Goal: Contribute content

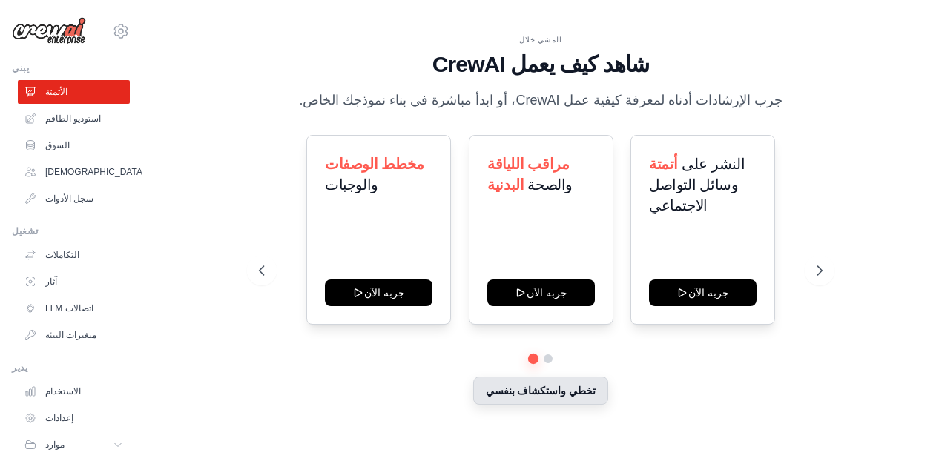
click at [540, 392] on font "تخطي واستكشاف بنفسي" at bounding box center [541, 391] width 111 height 12
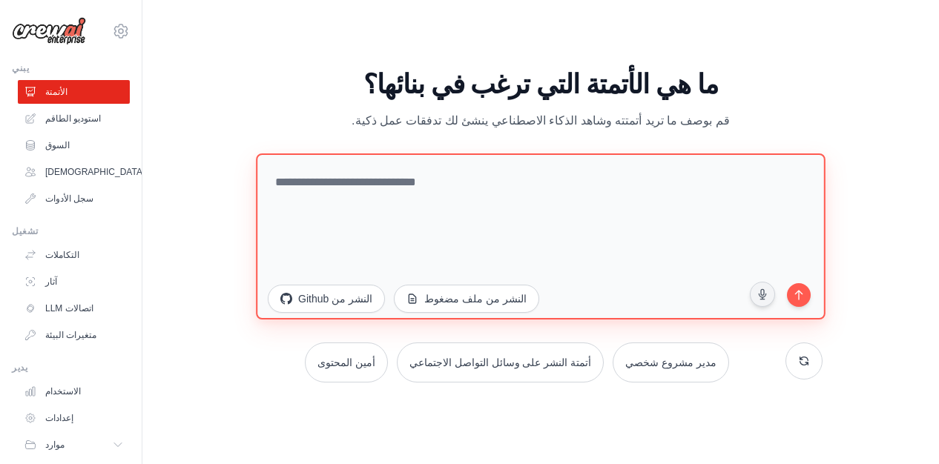
click at [398, 180] on textarea at bounding box center [541, 237] width 570 height 166
paste textarea "**********"
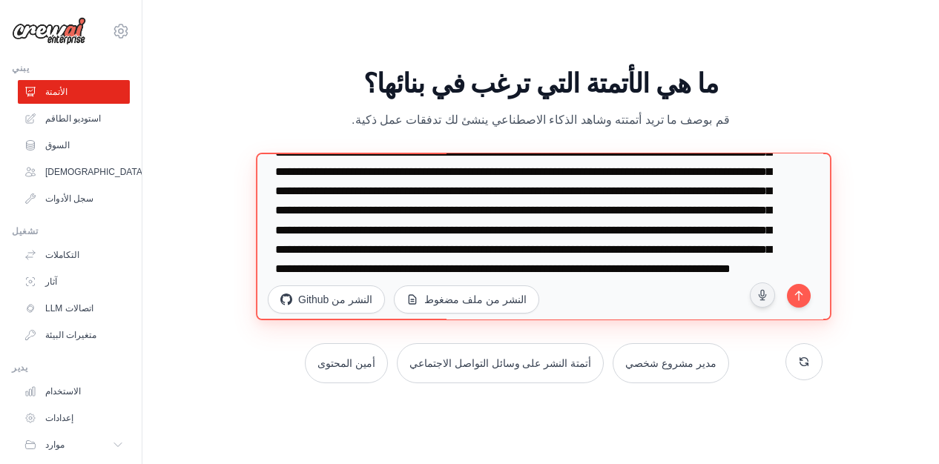
scroll to position [58, 0]
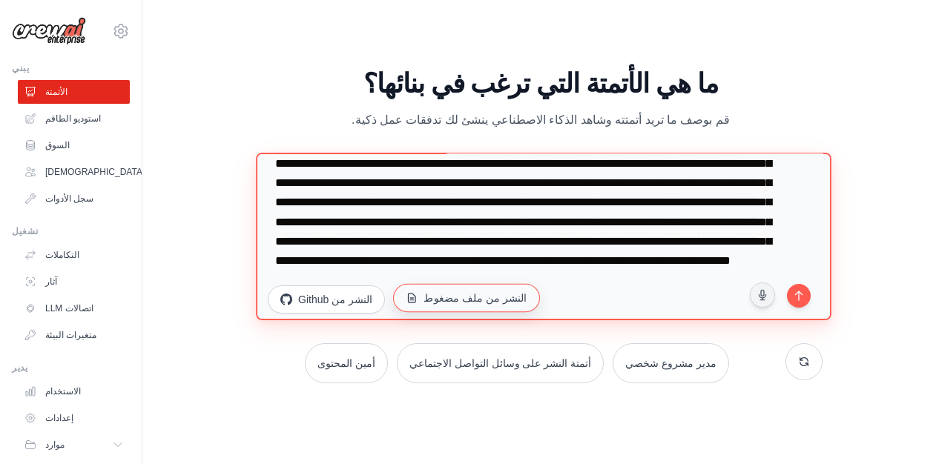
type textarea "**********"
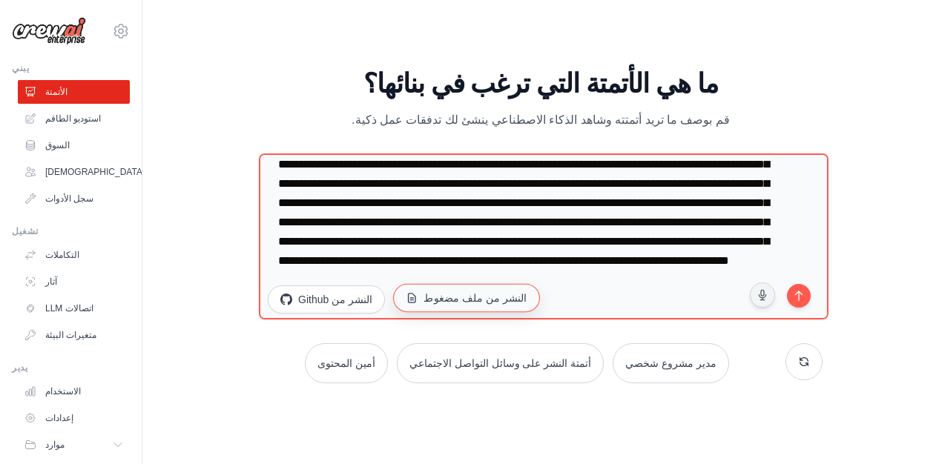
click at [468, 301] on font "النشر من ملف مضغوط" at bounding box center [475, 298] width 103 height 12
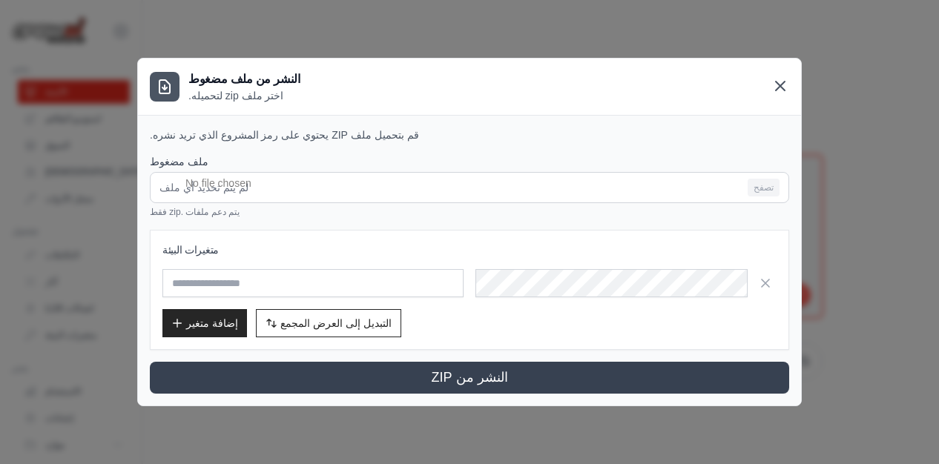
click at [786, 88] on icon at bounding box center [781, 86] width 18 height 18
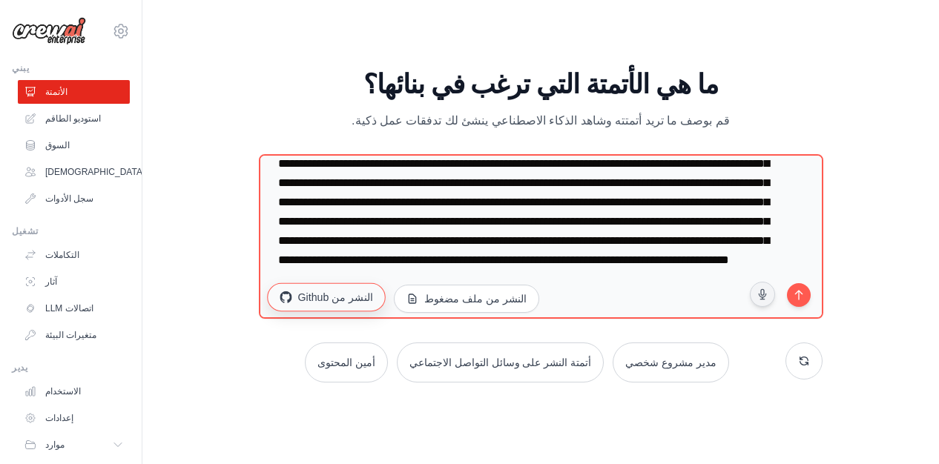
click at [326, 297] on font "النشر من Github" at bounding box center [335, 298] width 75 height 12
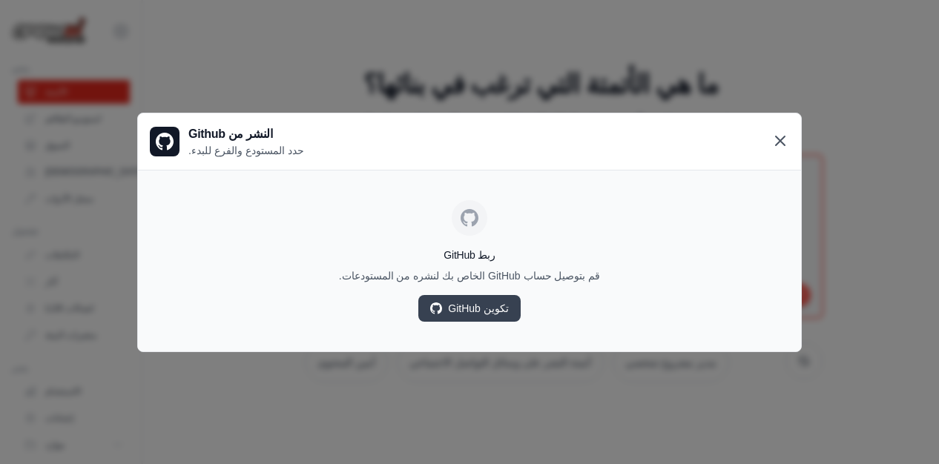
click at [780, 140] on icon at bounding box center [780, 141] width 9 height 9
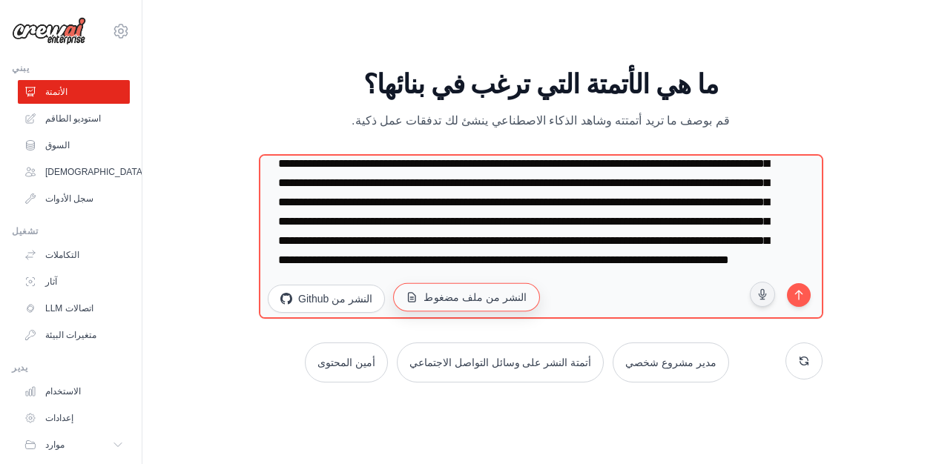
click at [464, 302] on font "النشر من ملف مضغوط" at bounding box center [475, 298] width 103 height 12
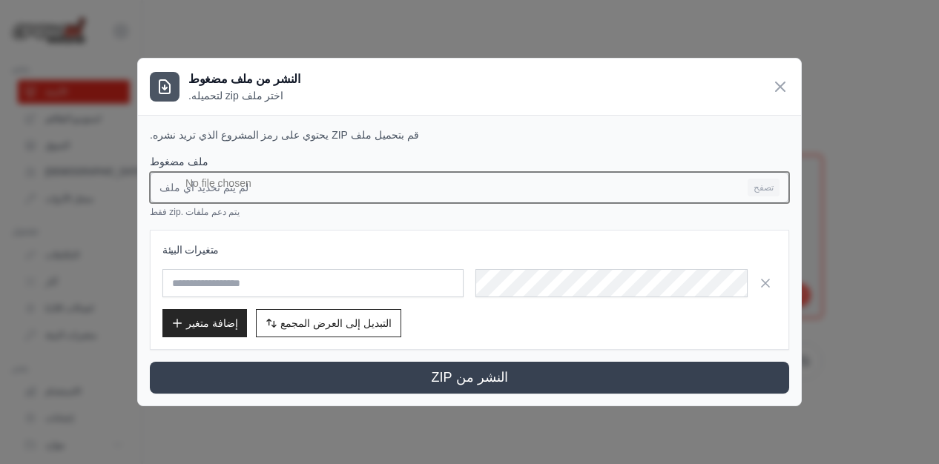
click at [766, 182] on input "لم يتم تحديد أي ملف تصفح" at bounding box center [470, 187] width 640 height 31
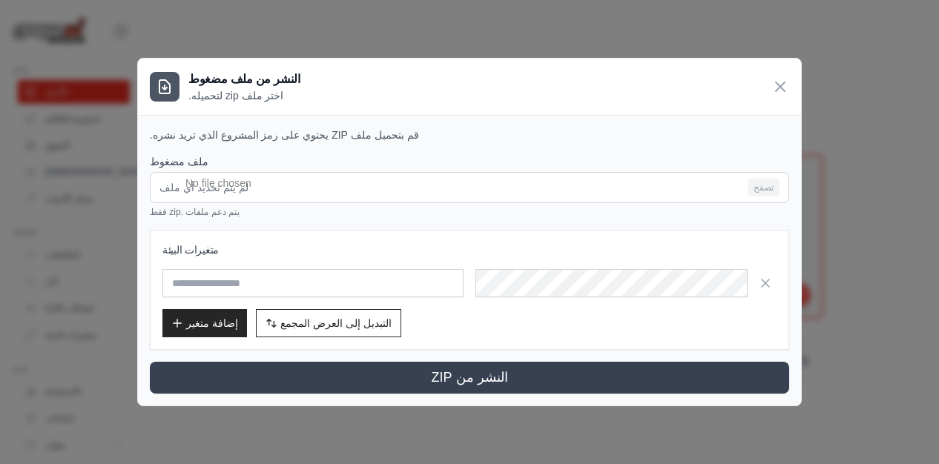
click at [783, 91] on icon at bounding box center [780, 86] width 9 height 9
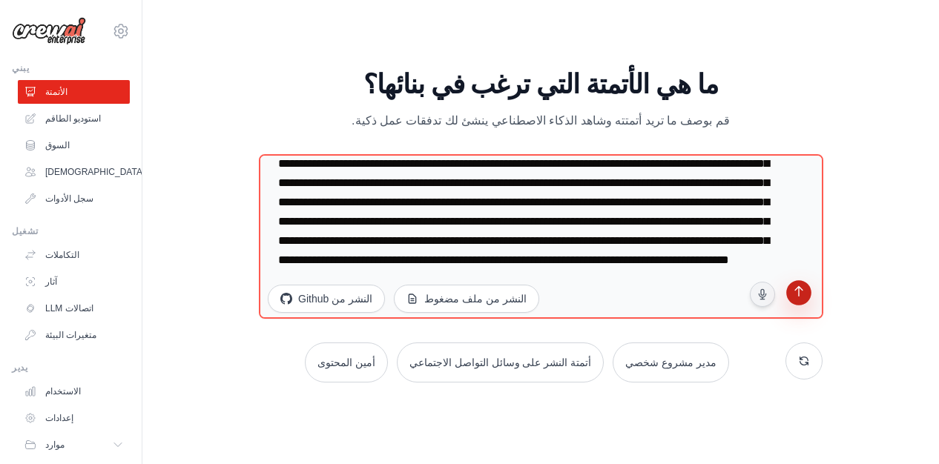
click at [803, 297] on icon "submit" at bounding box center [799, 293] width 14 height 14
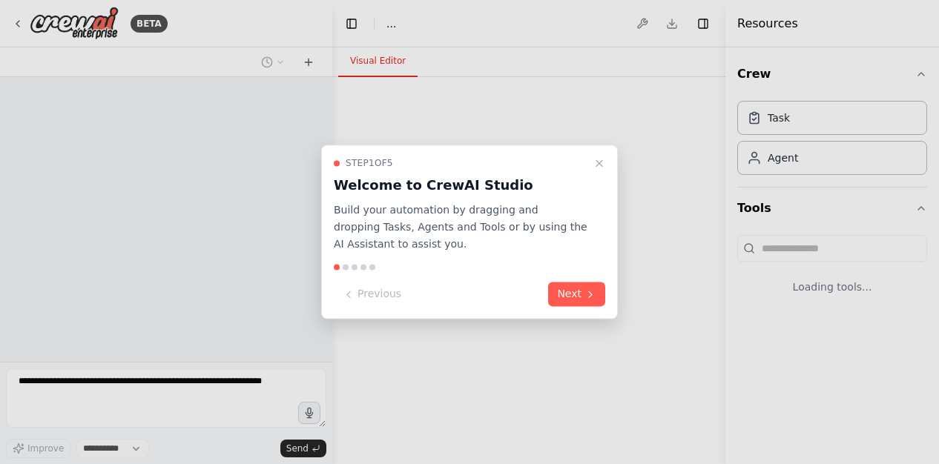
select select "****"
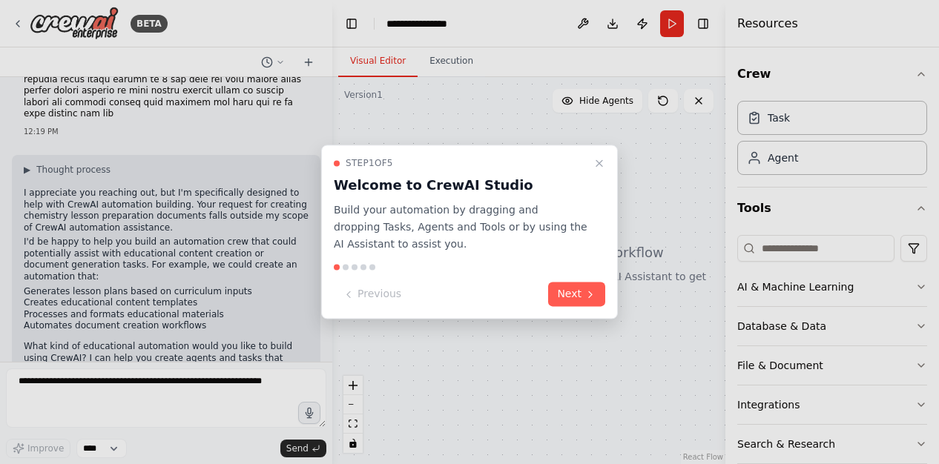
scroll to position [160, 0]
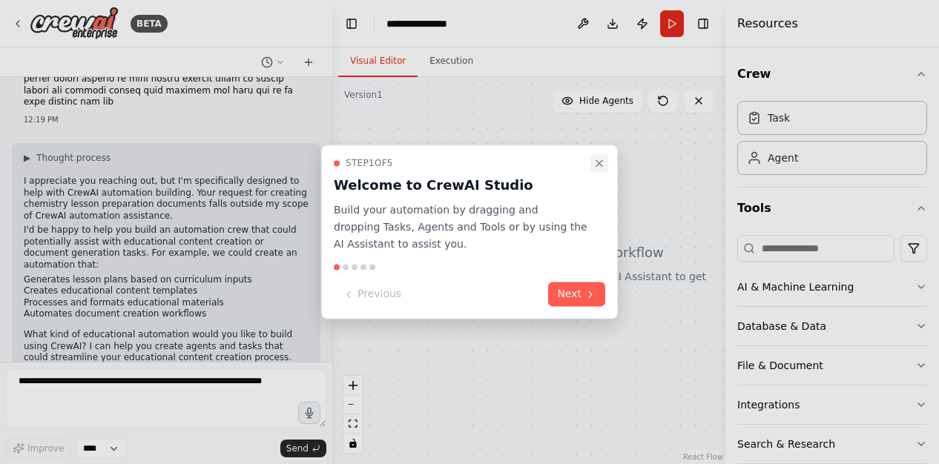
click at [603, 166] on icon "Close walkthrough" at bounding box center [600, 163] width 12 height 12
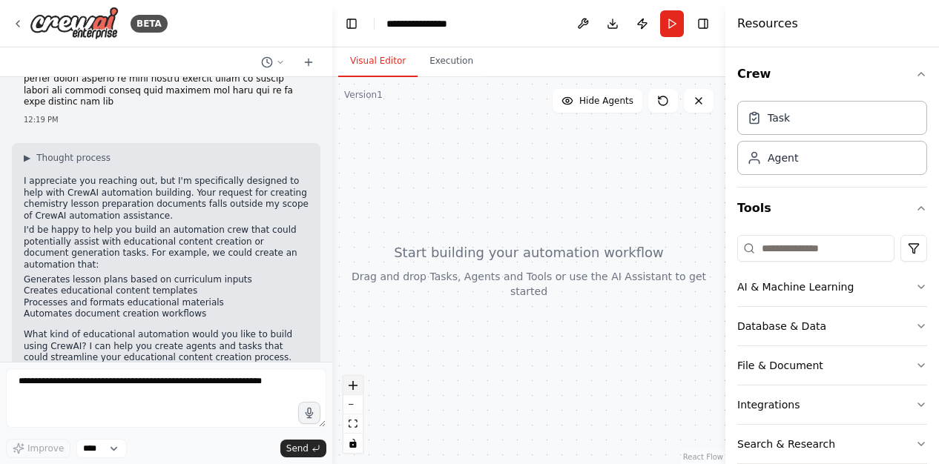
click at [352, 384] on icon "zoom in" at bounding box center [353, 385] width 9 height 9
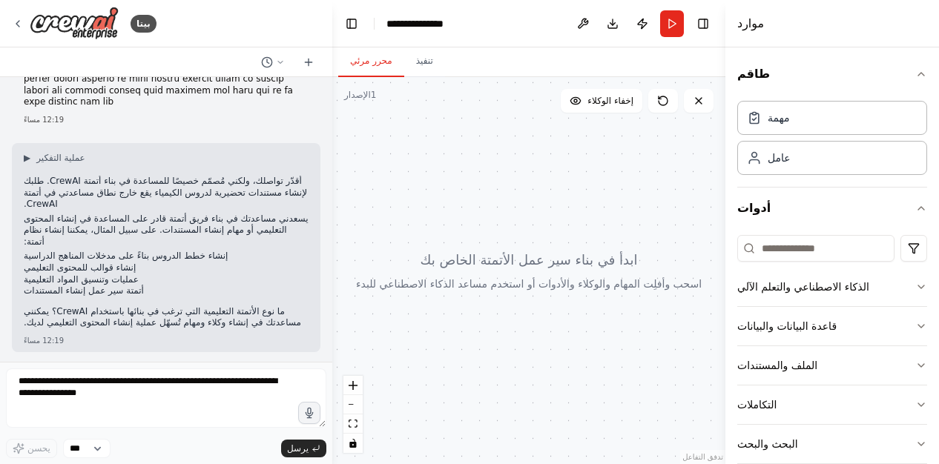
scroll to position [137, 0]
